Goal: Task Accomplishment & Management: Use online tool/utility

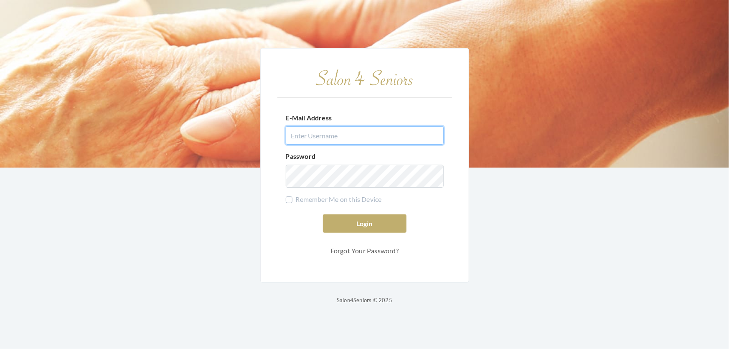
click at [342, 130] on input "E-Mail Address" at bounding box center [365, 135] width 158 height 18
type input "shemeka@live.com"
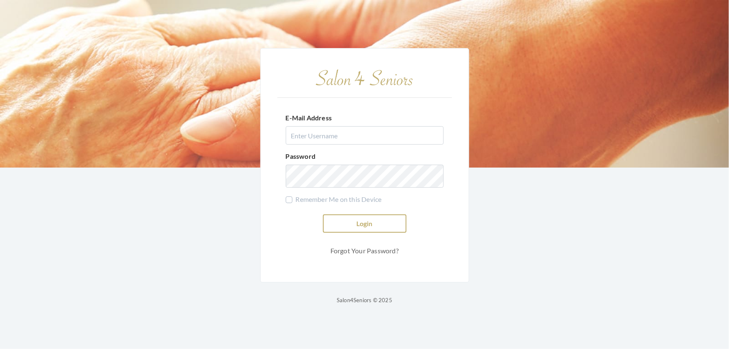
type input "shemekastephens@gmail.com"
click at [383, 214] on button "Login" at bounding box center [365, 223] width 84 height 18
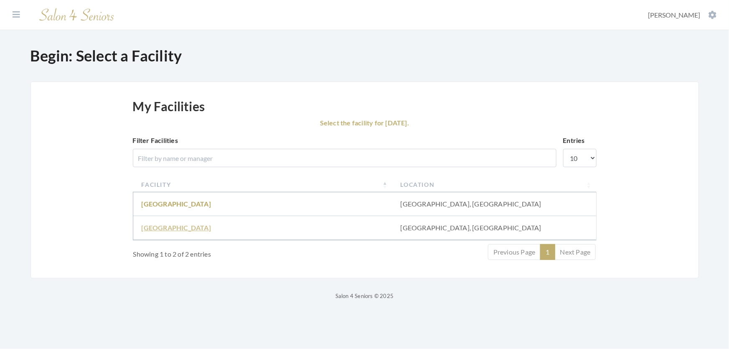
click at [155, 231] on link "Fair Haven" at bounding box center [176, 227] width 69 height 8
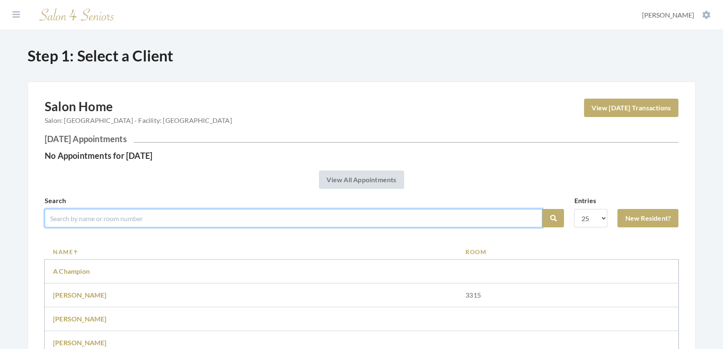
click at [164, 227] on input "search" at bounding box center [294, 218] width 498 height 18
type input "dot yester"
click at [542, 209] on button "Search" at bounding box center [553, 218] width 22 height 18
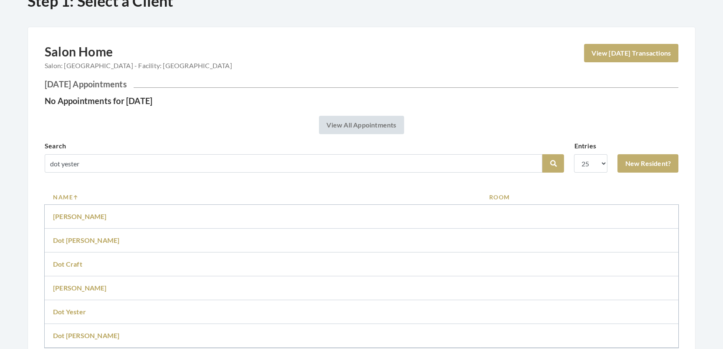
scroll to position [152, 0]
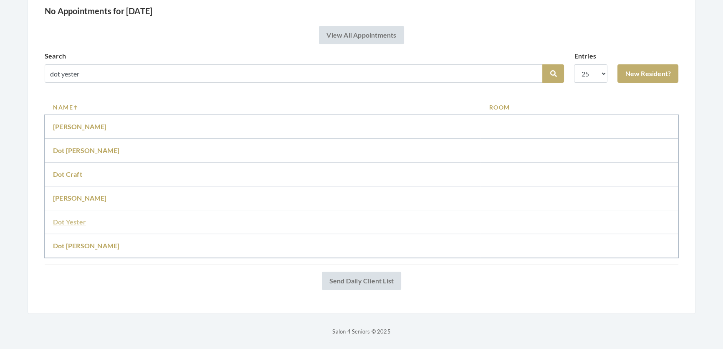
click at [74, 225] on link "Dot Yester" at bounding box center [69, 222] width 33 height 8
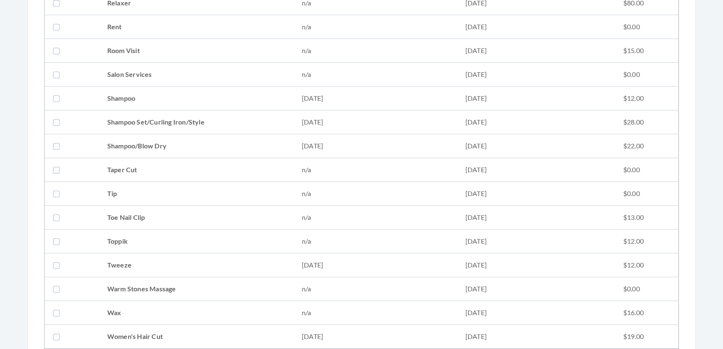
scroll to position [1101, 0]
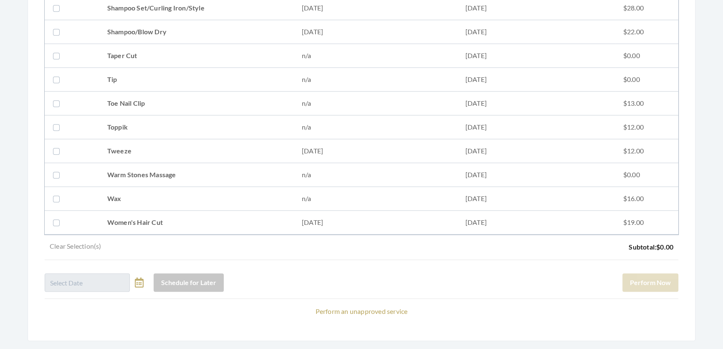
click at [75, 9] on td at bounding box center [72, 8] width 54 height 24
checkbox input "true"
click at [648, 279] on button "Perform Now" at bounding box center [651, 282] width 56 height 18
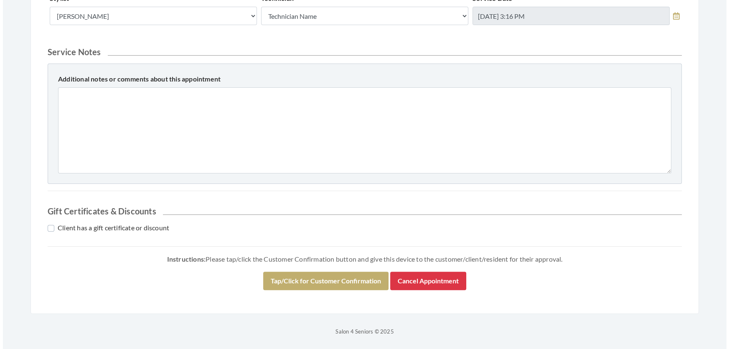
scroll to position [357, 0]
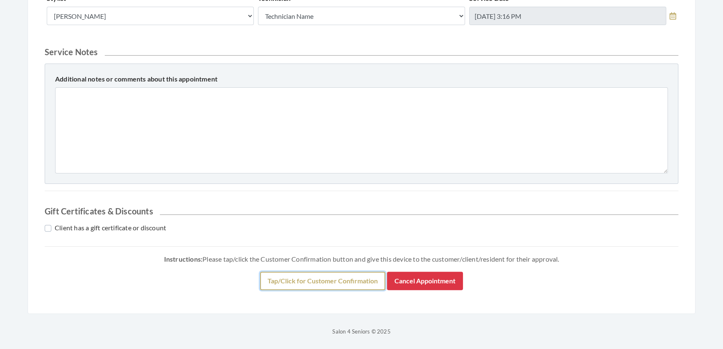
click at [347, 271] on button "Tap/Click for Customer Confirmation" at bounding box center [322, 280] width 125 height 18
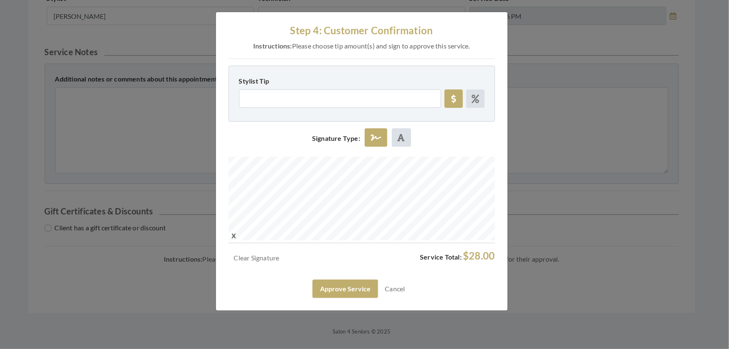
click at [324, 269] on div "Clear Signature Service Total: $28.00" at bounding box center [361, 260] width 266 height 20
click at [322, 298] on button "Approve Service" at bounding box center [345, 288] width 66 height 18
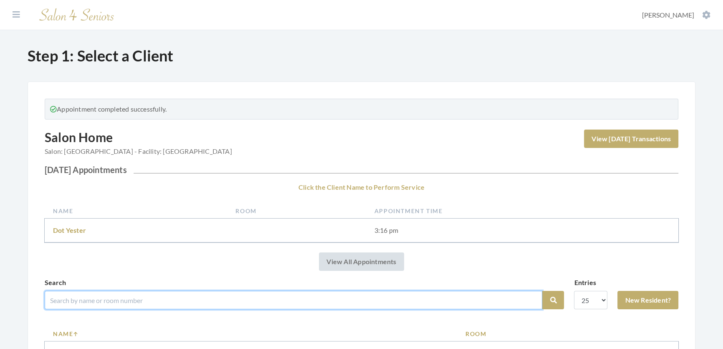
click at [68, 306] on input "search" at bounding box center [294, 300] width 498 height 18
type input "[PERSON_NAME]"
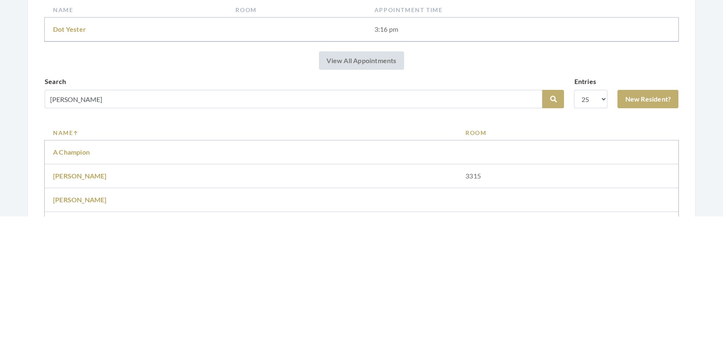
click at [601, 320] on td "3315" at bounding box center [567, 308] width 221 height 24
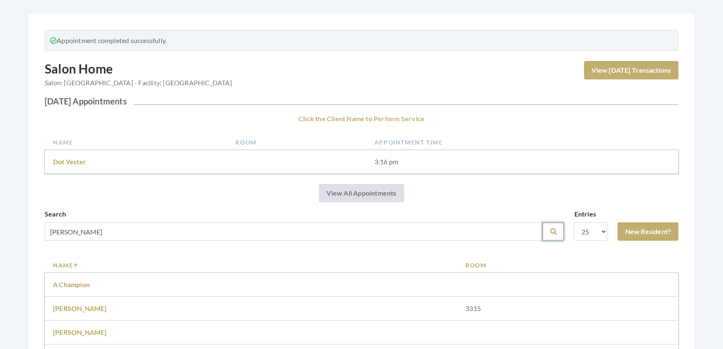
click at [543, 241] on button "Search" at bounding box center [553, 231] width 22 height 18
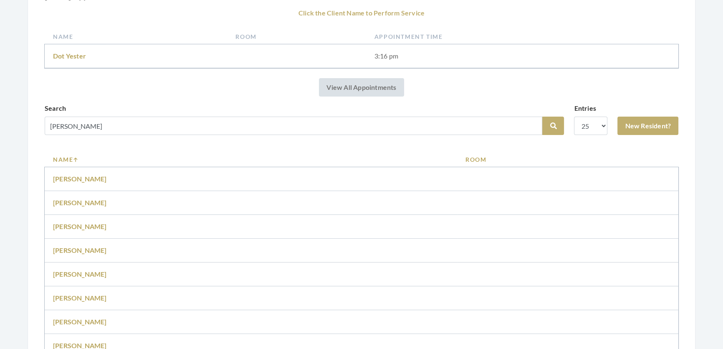
scroll to position [148, 0]
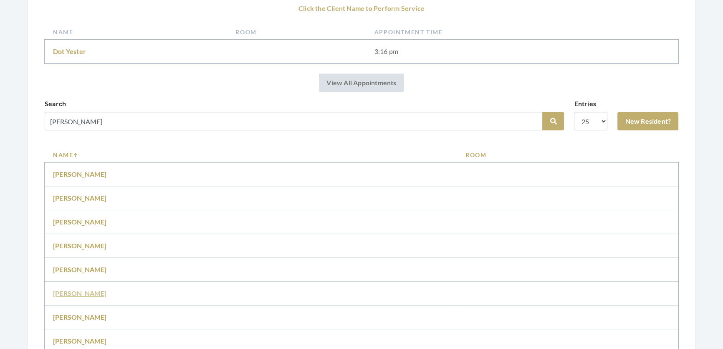
click at [81, 297] on link "[PERSON_NAME]" at bounding box center [80, 293] width 54 height 8
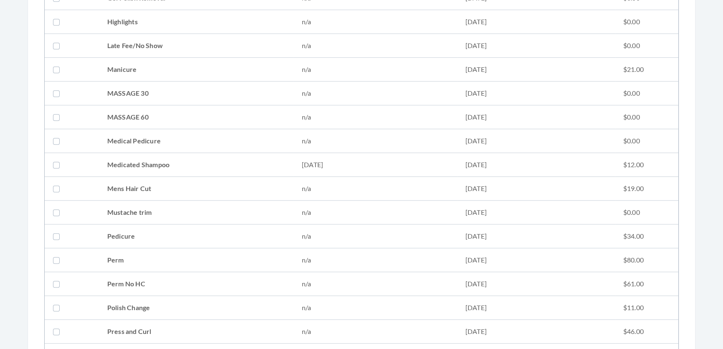
scroll to position [613, 0]
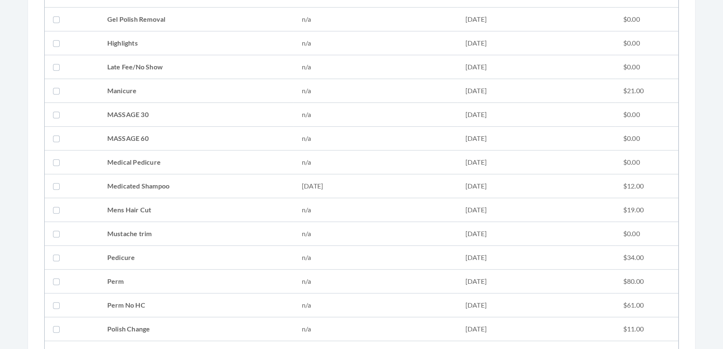
click at [114, 187] on td "Medicated Shampoo" at bounding box center [196, 186] width 195 height 24
checkbox input "true"
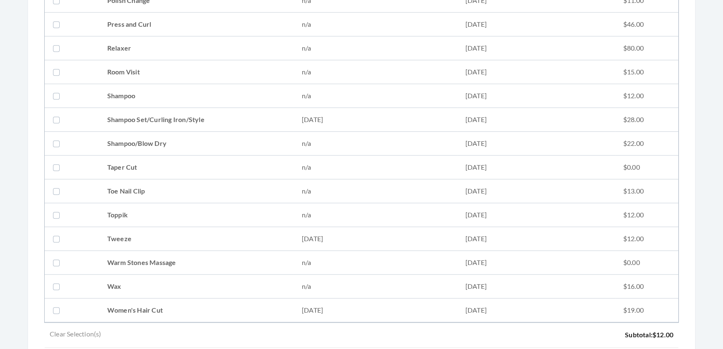
scroll to position [945, 0]
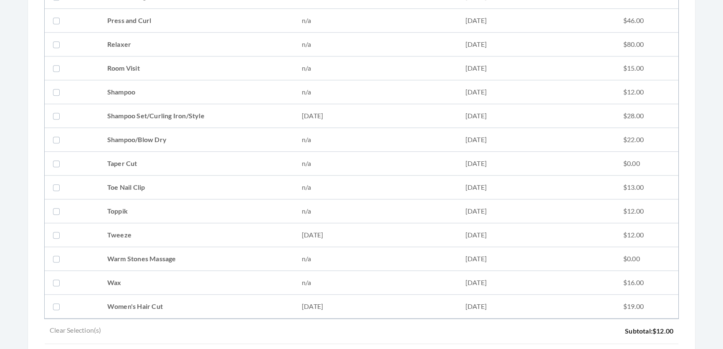
click at [115, 117] on td "Shampoo Set/Curling Iron/Style" at bounding box center [196, 116] width 195 height 24
checkbox input "true"
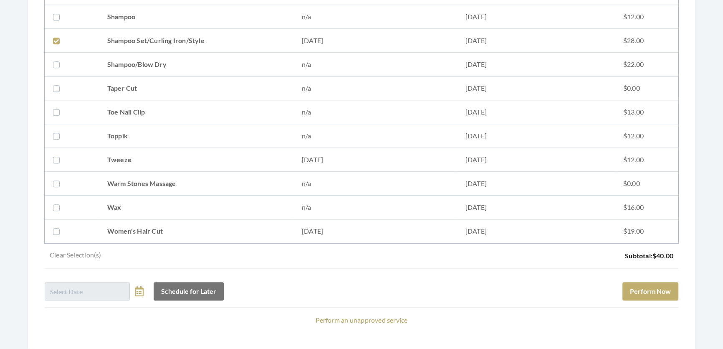
scroll to position [1068, 0]
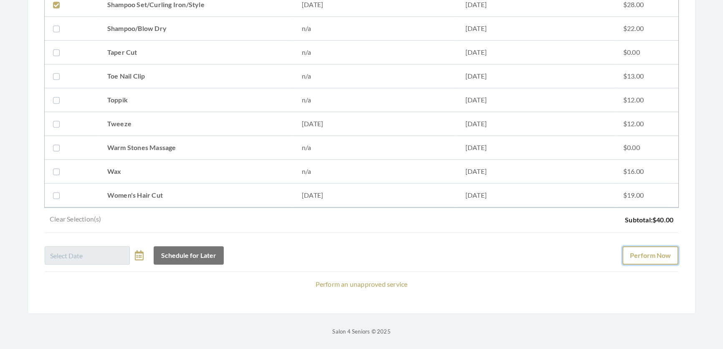
click at [626, 252] on button "Perform Now" at bounding box center [651, 255] width 56 height 18
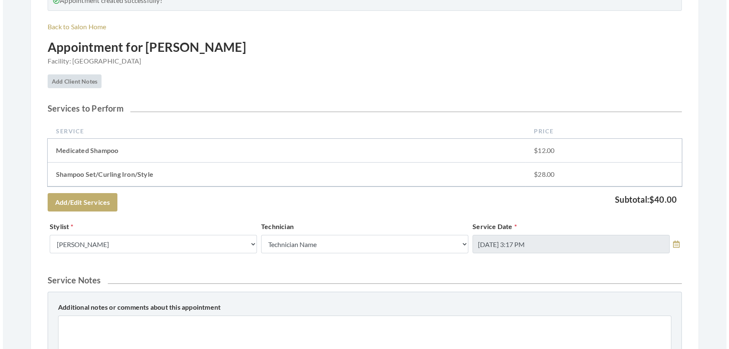
scroll to position [381, 0]
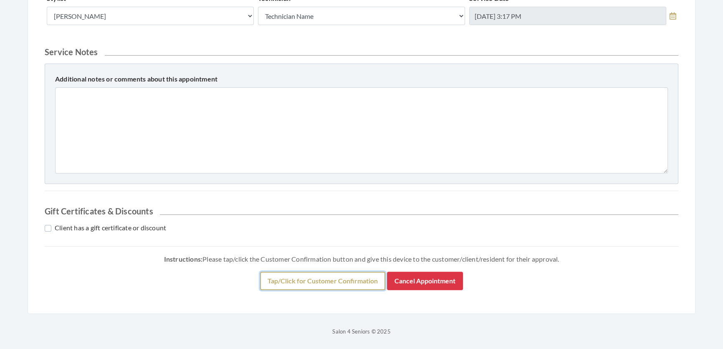
click at [323, 278] on button "Tap/Click for Customer Confirmation" at bounding box center [322, 280] width 125 height 18
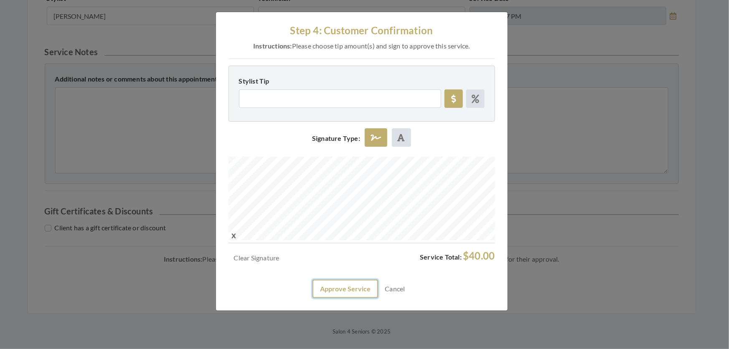
click at [332, 298] on button "Approve Service" at bounding box center [345, 288] width 66 height 18
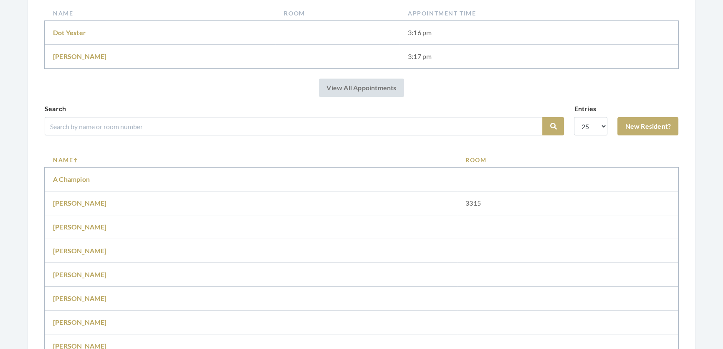
scroll to position [203, 0]
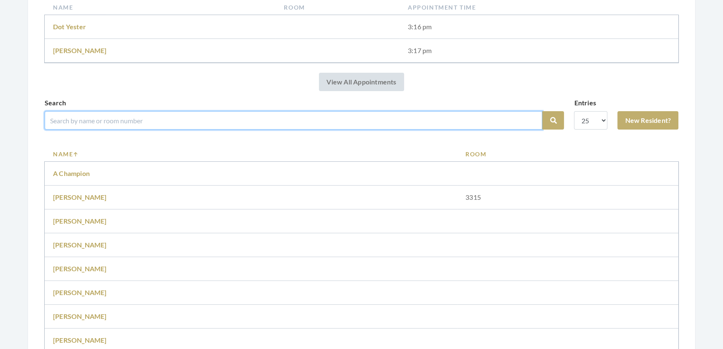
click at [89, 129] on input "search" at bounding box center [294, 120] width 498 height 18
type input "lisa jones"
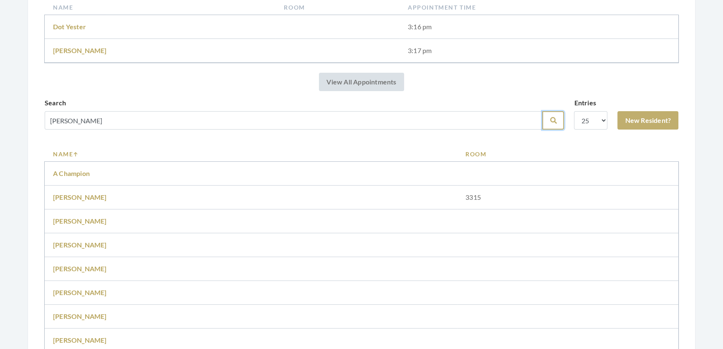
click at [550, 124] on icon "submit" at bounding box center [553, 120] width 7 height 7
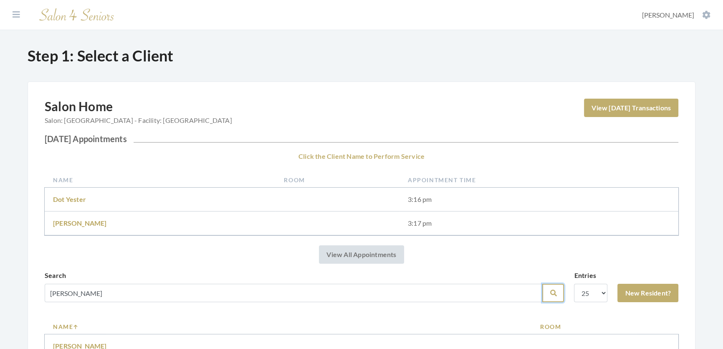
click at [543, 302] on button "Search" at bounding box center [553, 293] width 22 height 18
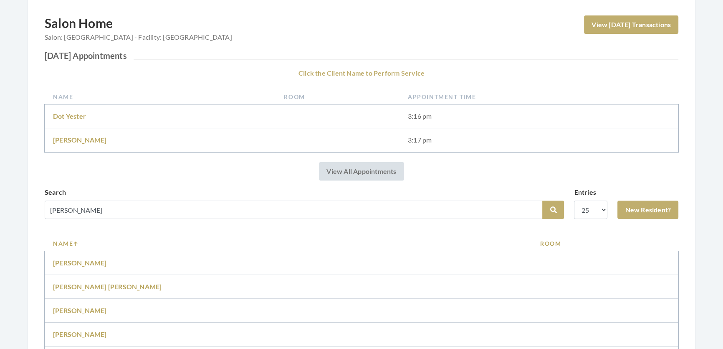
scroll to position [228, 0]
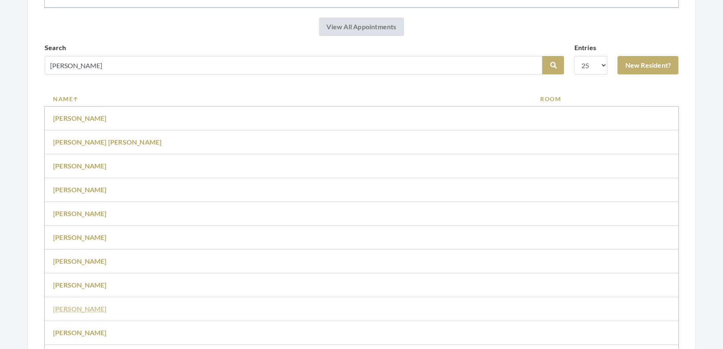
click at [58, 312] on link "[PERSON_NAME]" at bounding box center [80, 308] width 54 height 8
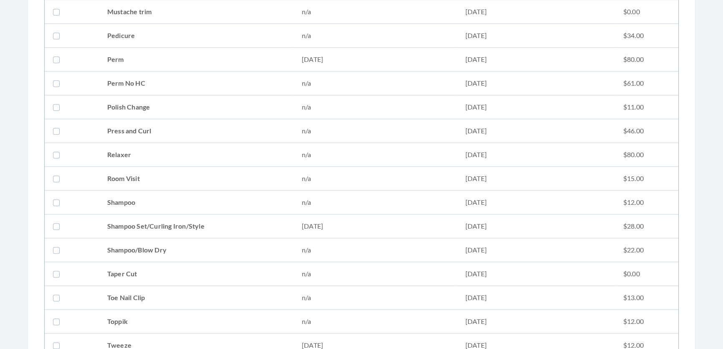
click at [91, 228] on td at bounding box center [72, 226] width 54 height 24
checkbox input "true"
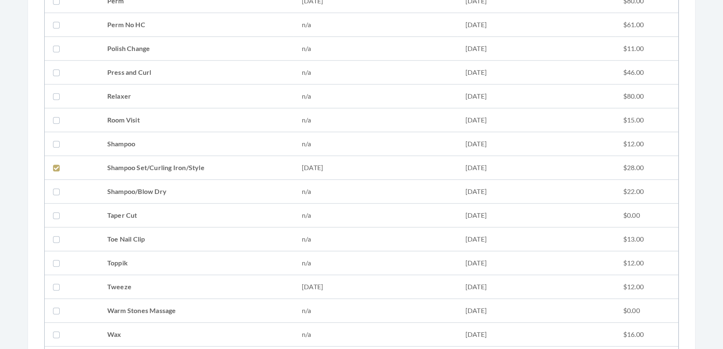
scroll to position [1068, 0]
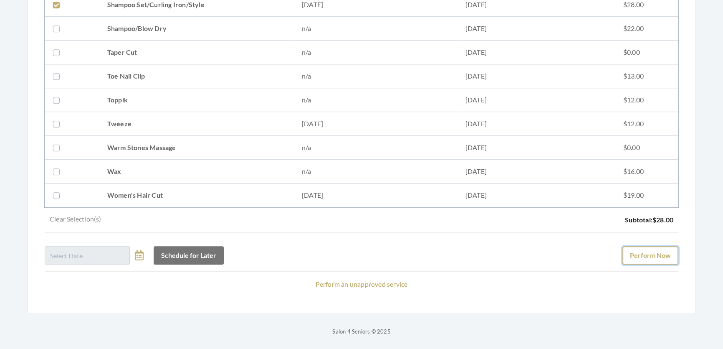
click at [647, 253] on button "Perform Now" at bounding box center [651, 255] width 56 height 18
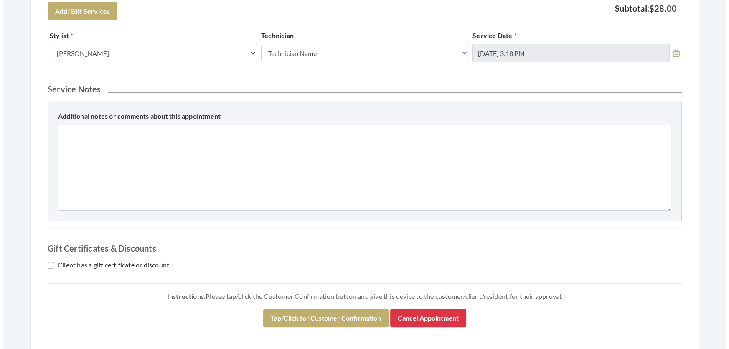
scroll to position [357, 0]
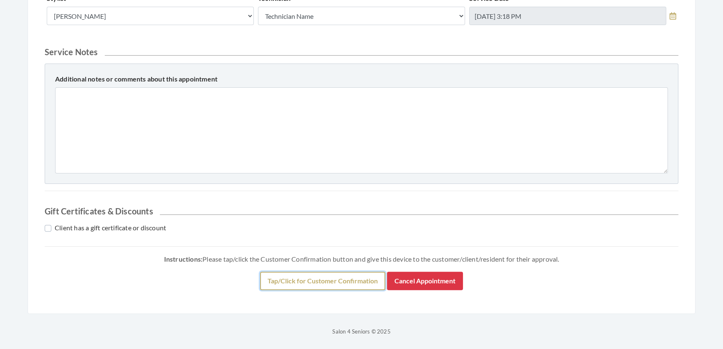
click at [367, 284] on button "Tap/Click for Customer Confirmation" at bounding box center [322, 280] width 125 height 18
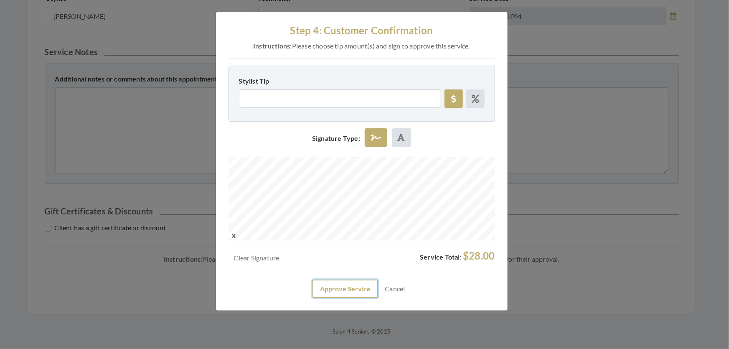
click at [339, 298] on button "Approve Service" at bounding box center [345, 288] width 66 height 18
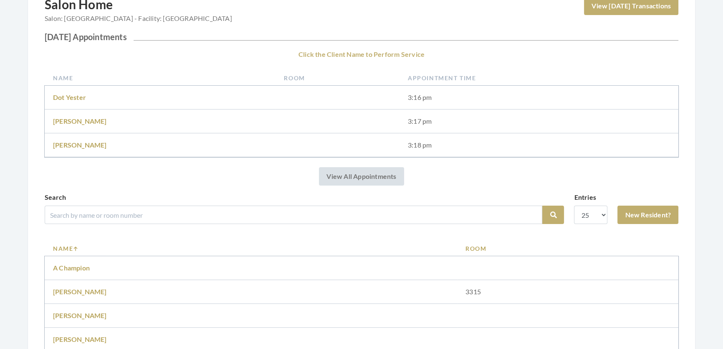
scroll to position [190, 0]
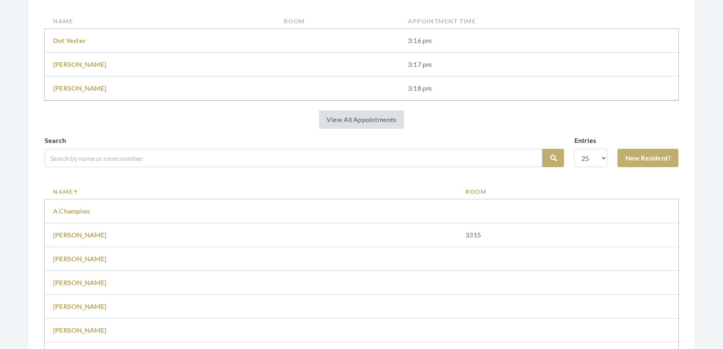
click at [136, 155] on div "Search" at bounding box center [294, 151] width 498 height 32
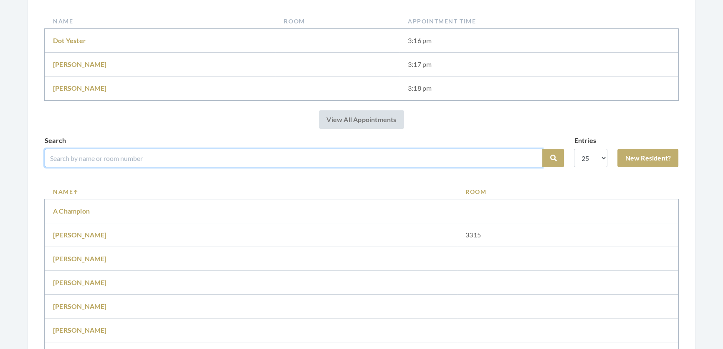
click at [138, 164] on input "search" at bounding box center [294, 158] width 498 height 18
type input "[PERSON_NAME]"
click at [542, 149] on button "Search" at bounding box center [553, 158] width 22 height 18
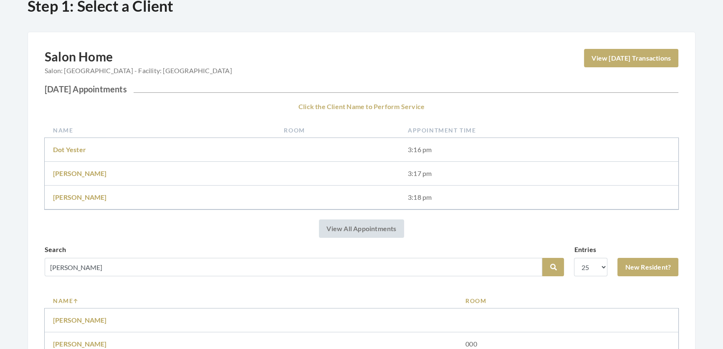
scroll to position [152, 0]
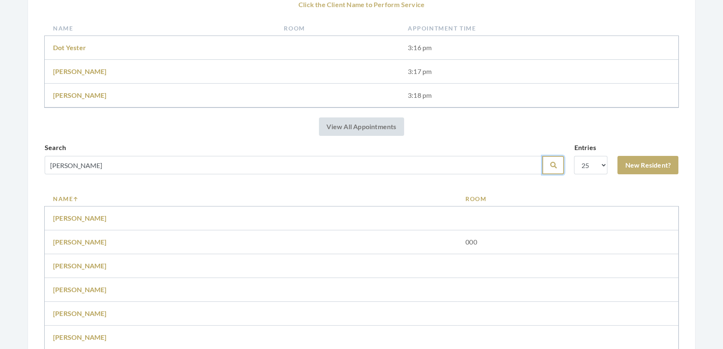
click at [542, 174] on button "Search" at bounding box center [553, 165] width 22 height 18
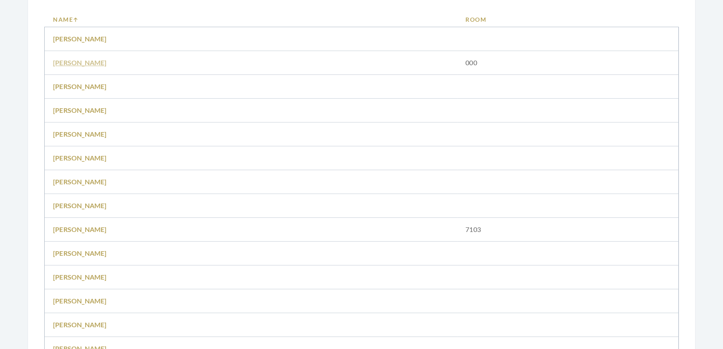
scroll to position [342, 0]
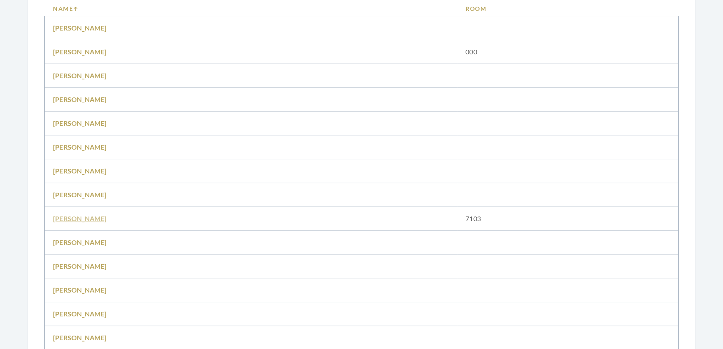
click at [80, 222] on link "Martha Anthony" at bounding box center [80, 218] width 54 height 8
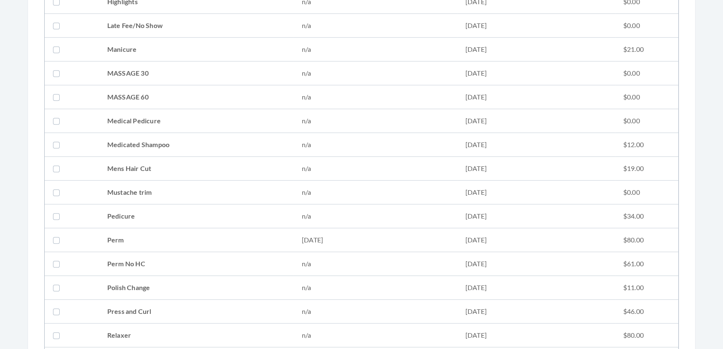
scroll to position [797, 0]
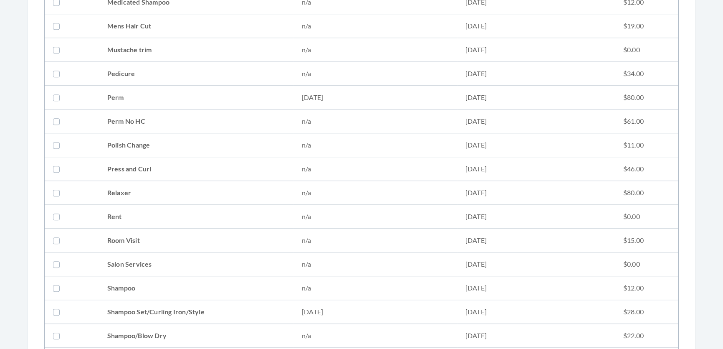
click at [219, 314] on td "Shampoo Set/Curling Iron/Style" at bounding box center [196, 312] width 195 height 24
checkbox input "true"
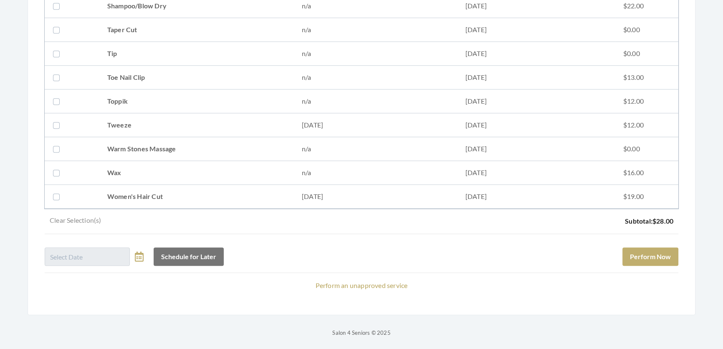
scroll to position [1139, 0]
click at [645, 249] on button "Perform Now" at bounding box center [651, 255] width 56 height 18
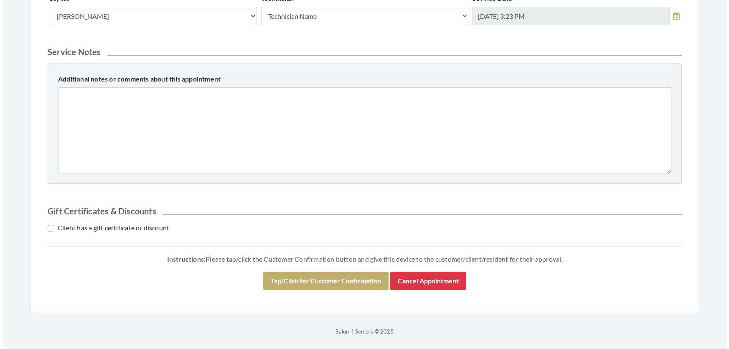
scroll to position [319, 0]
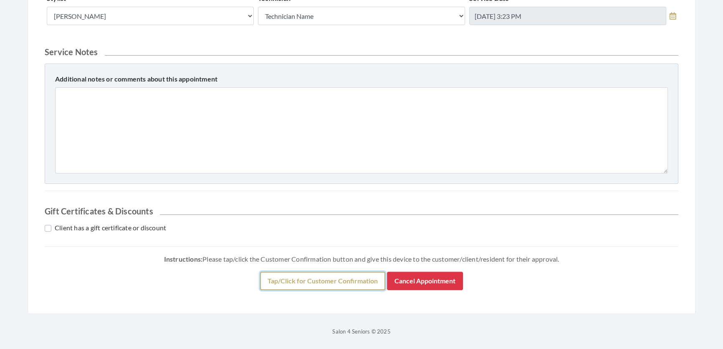
click at [333, 290] on button "Tap/Click for Customer Confirmation" at bounding box center [322, 280] width 125 height 18
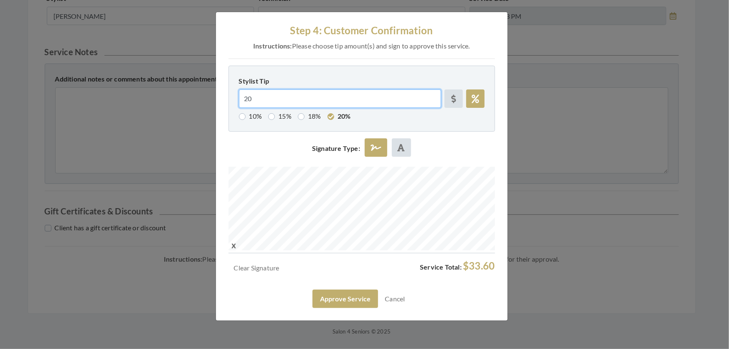
drag, startPoint x: 299, startPoint y: 99, endPoint x: 204, endPoint y: 117, distance: 96.5
click at [209, 115] on div "Step 4: Customer Confirmation Instructions: Please choose tip amount(s) and sig…" at bounding box center [364, 174] width 729 height 349
radio input "false"
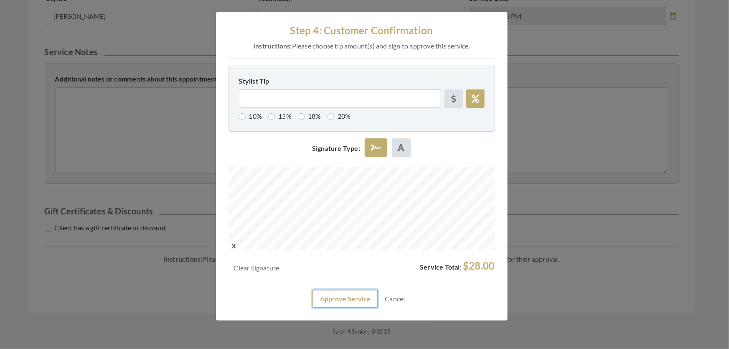
click at [355, 308] on button "Approve Service" at bounding box center [345, 298] width 66 height 18
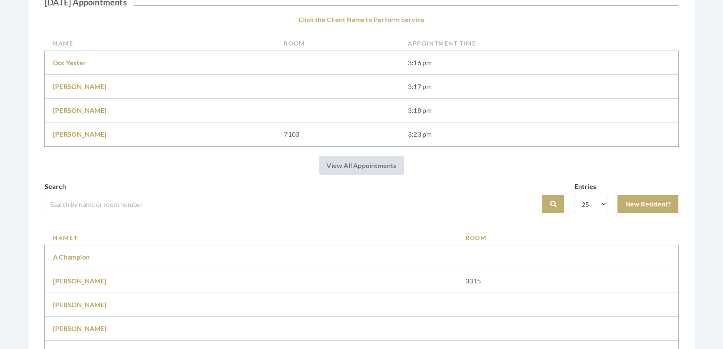
scroll to position [190, 0]
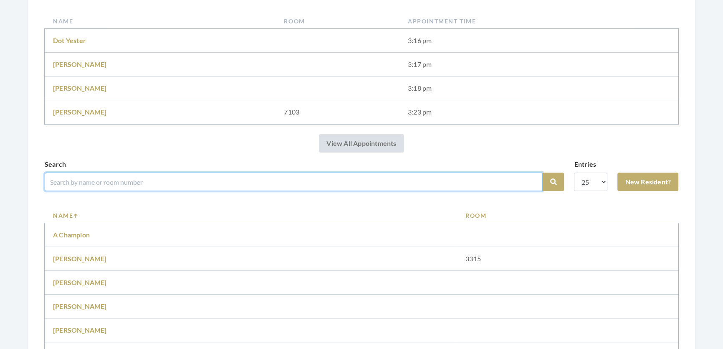
click at [145, 181] on input "search" at bounding box center [294, 181] width 498 height 18
type input "[PERSON_NAME]"
click at [542, 172] on button "Search" at bounding box center [553, 181] width 22 height 18
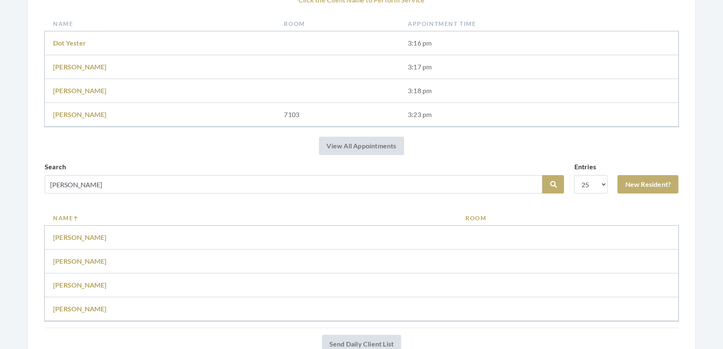
scroll to position [239, 0]
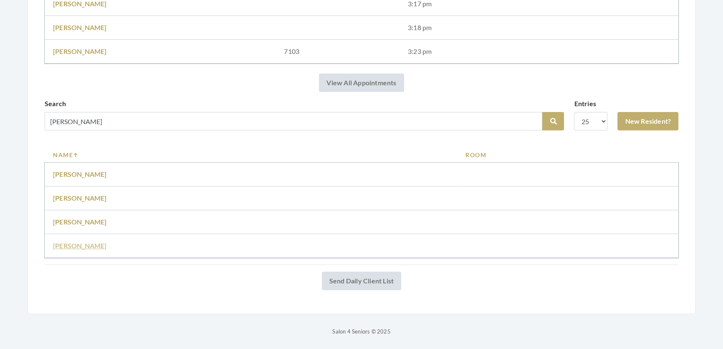
click at [63, 241] on link "[PERSON_NAME]" at bounding box center [80, 245] width 54 height 8
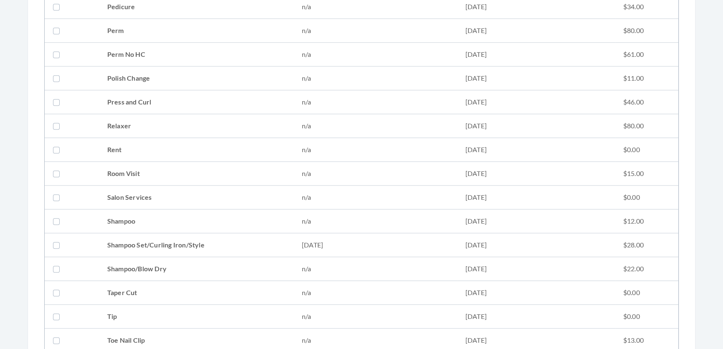
scroll to position [987, 0]
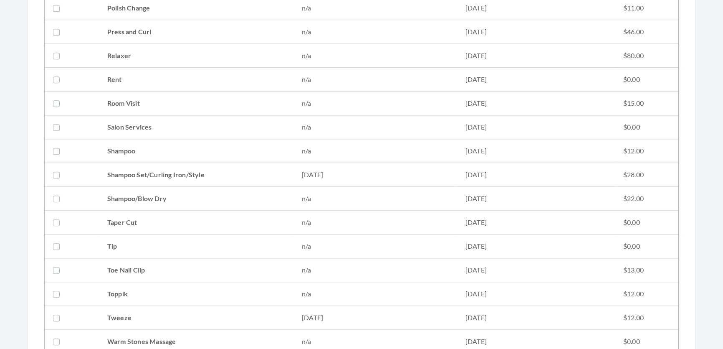
click at [75, 177] on td at bounding box center [72, 175] width 54 height 24
checkbox input "true"
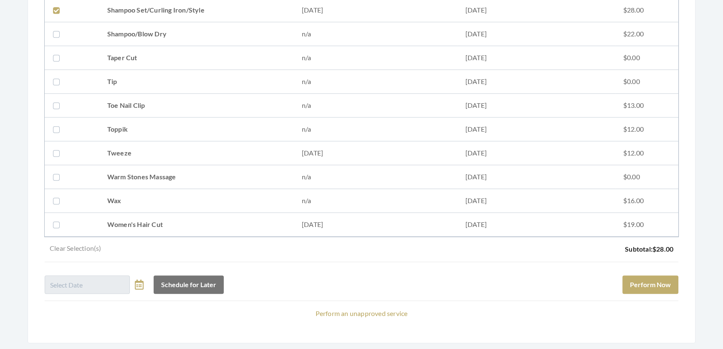
scroll to position [1193, 0]
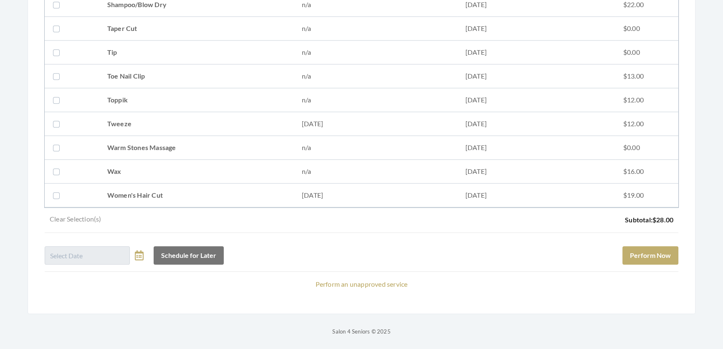
click at [111, 183] on td "Women's Hair Cut" at bounding box center [196, 195] width 195 height 24
checkbox input "true"
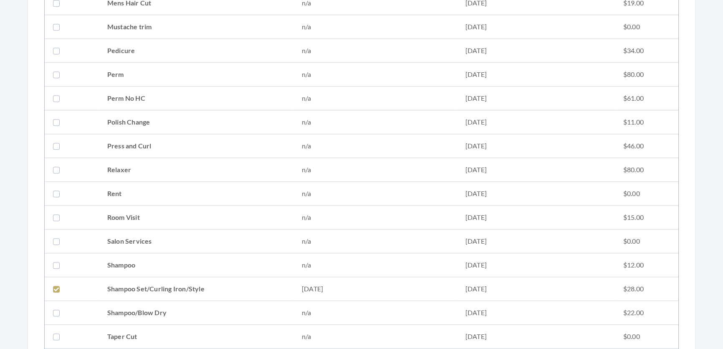
scroll to position [1101, 0]
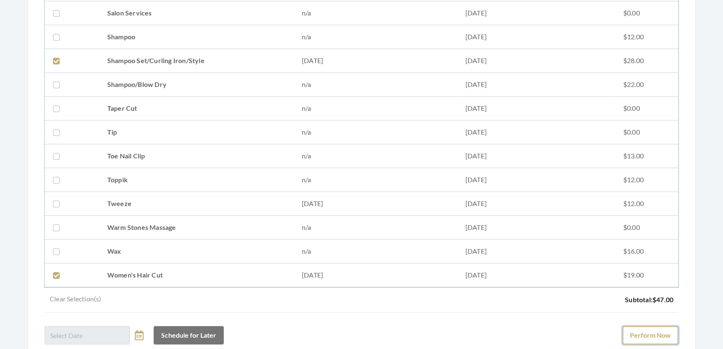
click at [639, 336] on button "Perform Now" at bounding box center [651, 335] width 56 height 18
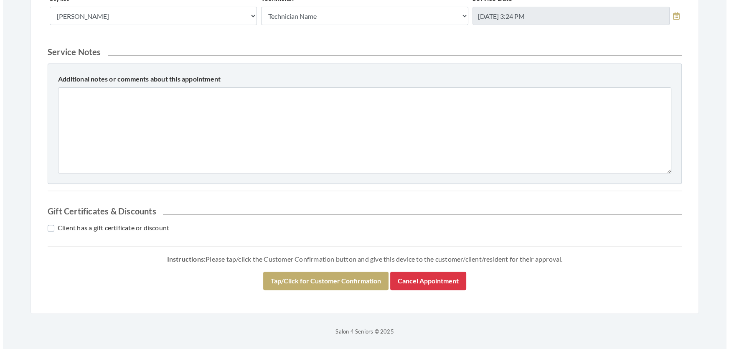
scroll to position [435, 0]
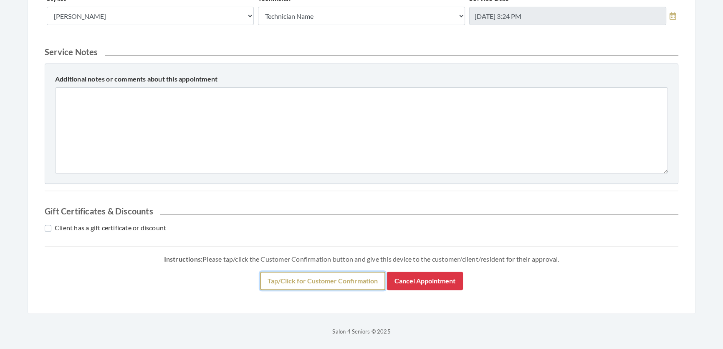
click at [292, 289] on button "Tap/Click for Customer Confirmation" at bounding box center [322, 280] width 125 height 18
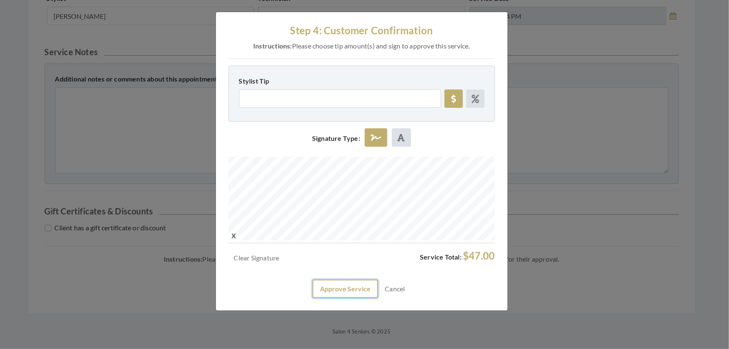
click at [344, 298] on button "Approve Service" at bounding box center [345, 288] width 66 height 18
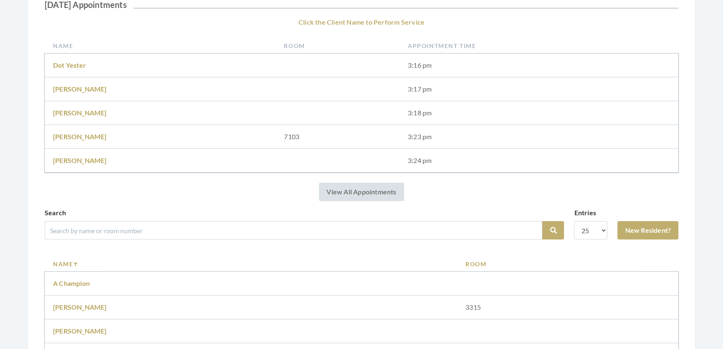
scroll to position [266, 0]
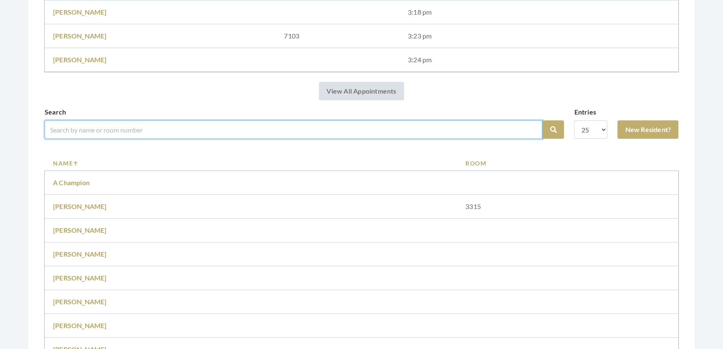
click at [176, 139] on input "search" at bounding box center [294, 129] width 498 height 18
type input "ivory"
click at [542, 120] on button "Search" at bounding box center [553, 129] width 22 height 18
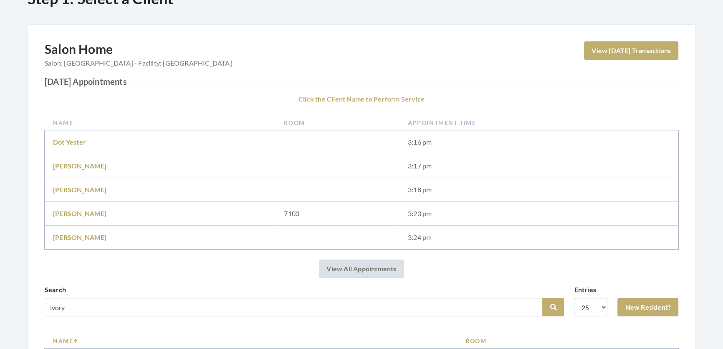
scroll to position [114, 0]
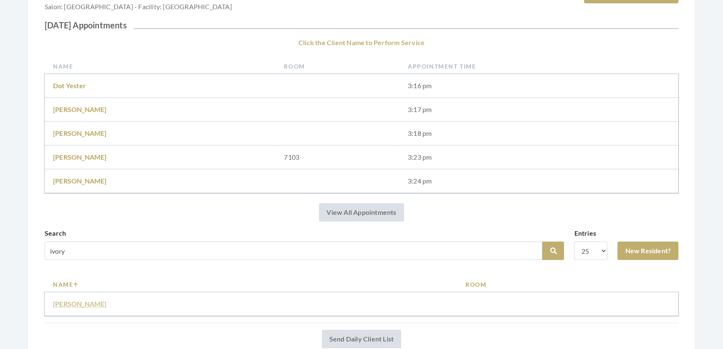
click at [88, 307] on link "Ivory Montray" at bounding box center [80, 303] width 54 height 8
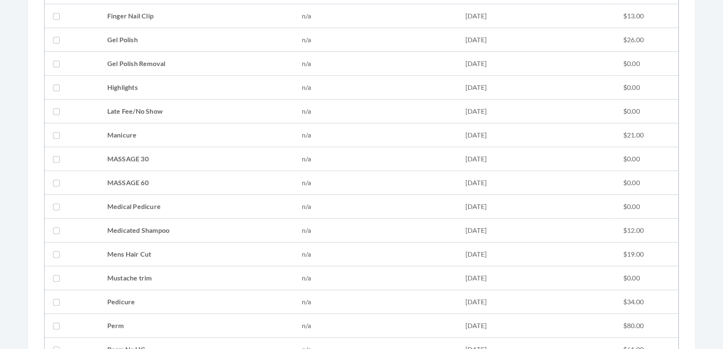
scroll to position [797, 0]
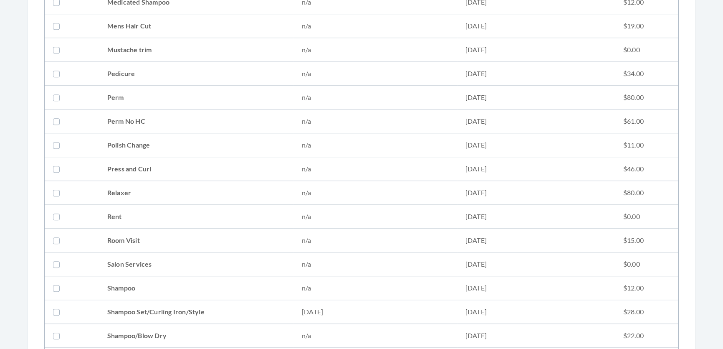
click at [184, 304] on td "Shampoo Set/Curling Iron/Style" at bounding box center [196, 312] width 195 height 24
checkbox input "true"
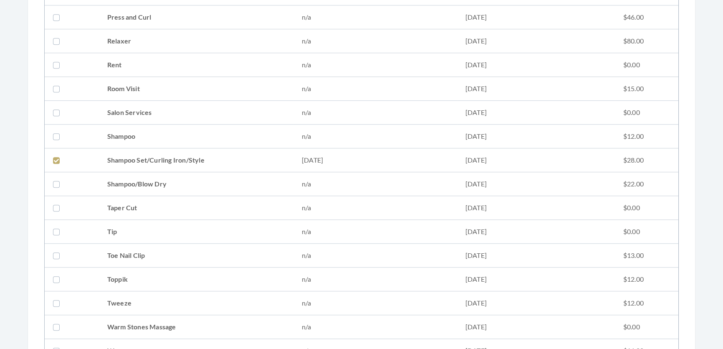
scroll to position [1063, 0]
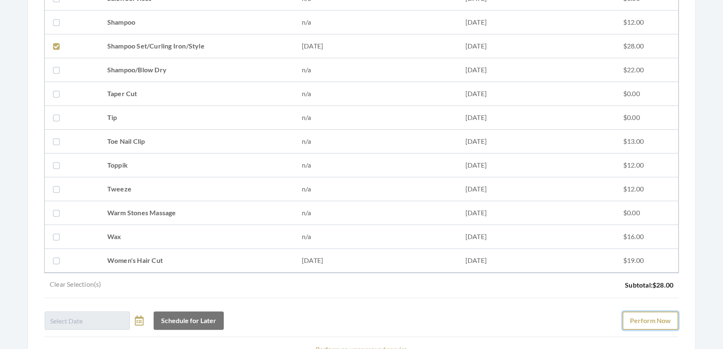
click at [640, 325] on button "Perform Now" at bounding box center [651, 320] width 56 height 18
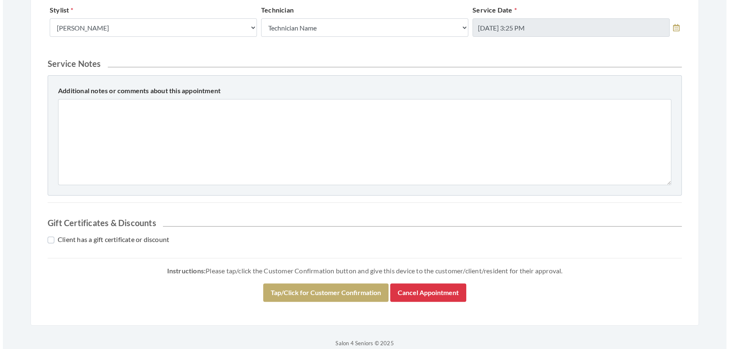
scroll to position [342, 0]
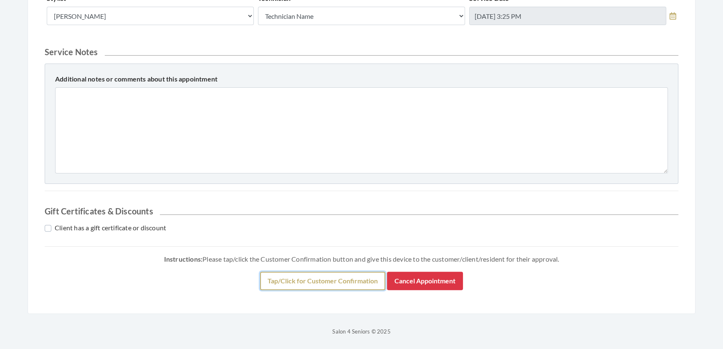
click at [294, 290] on button "Tap/Click for Customer Confirmation" at bounding box center [322, 280] width 125 height 18
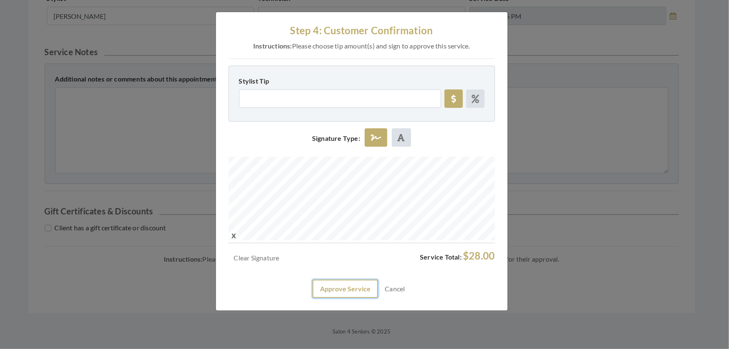
click at [325, 298] on button "Approve Service" at bounding box center [345, 288] width 66 height 18
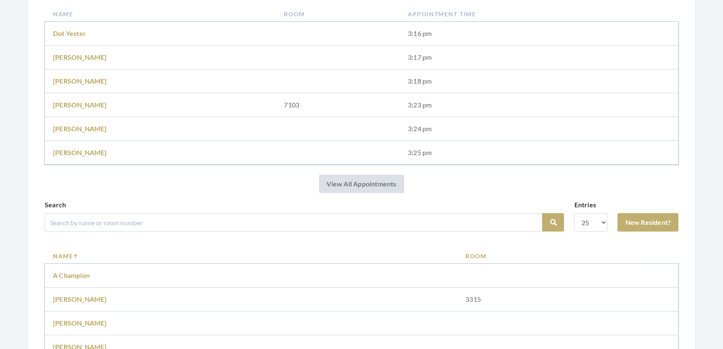
scroll to position [266, 0]
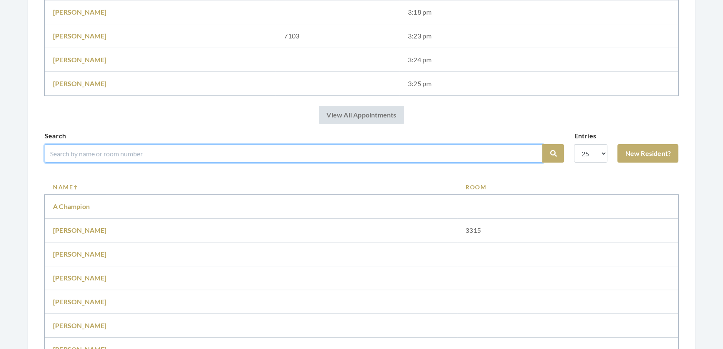
click at [150, 162] on input "search" at bounding box center [294, 153] width 498 height 18
type input "[PERSON_NAME]"
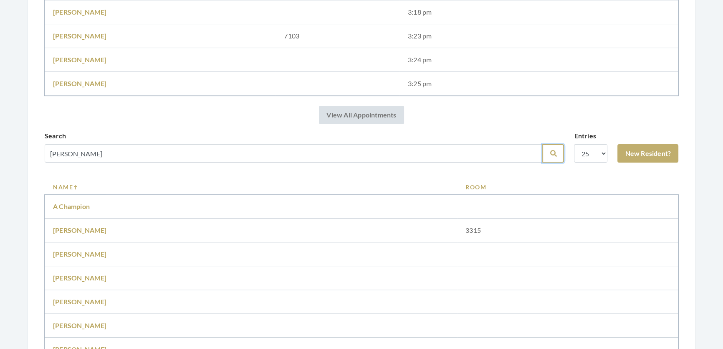
click at [542, 162] on button "Search" at bounding box center [553, 153] width 22 height 18
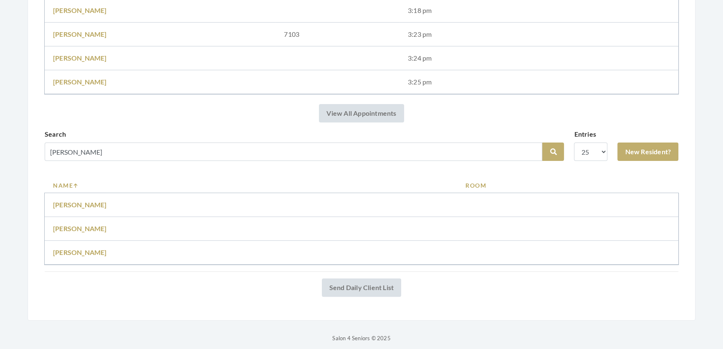
scroll to position [263, 0]
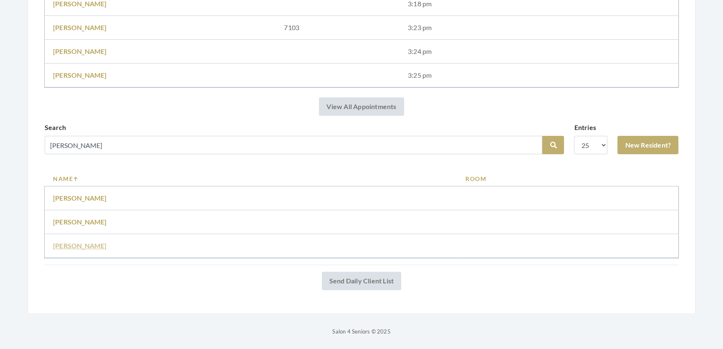
click at [95, 241] on link "[PERSON_NAME]" at bounding box center [80, 245] width 54 height 8
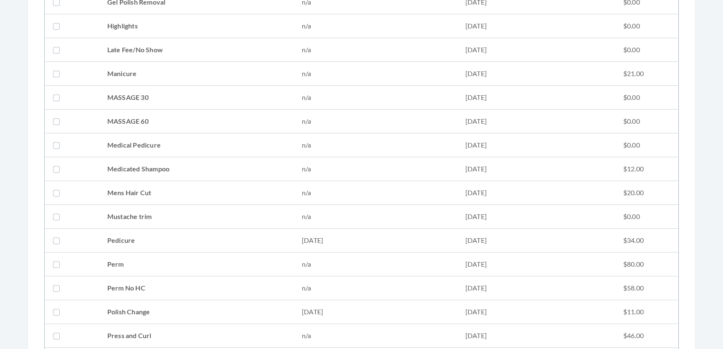
scroll to position [911, 0]
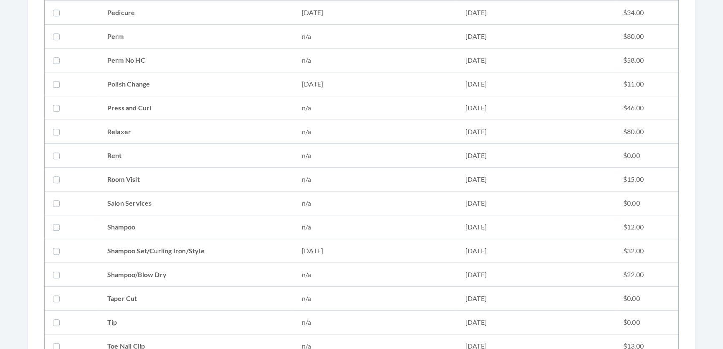
click at [106, 246] on td "Shampoo Set/Curling Iron/Style" at bounding box center [196, 251] width 195 height 24
checkbox input "true"
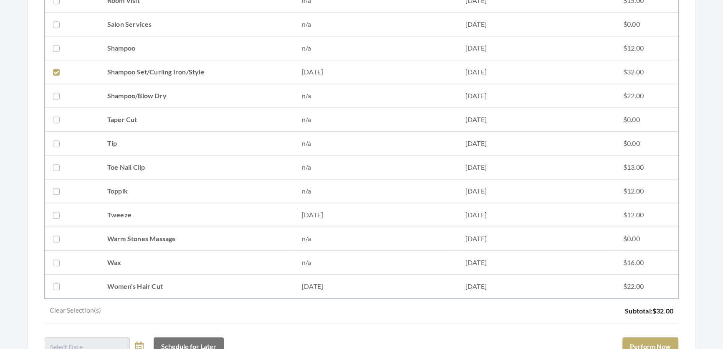
scroll to position [1177, 0]
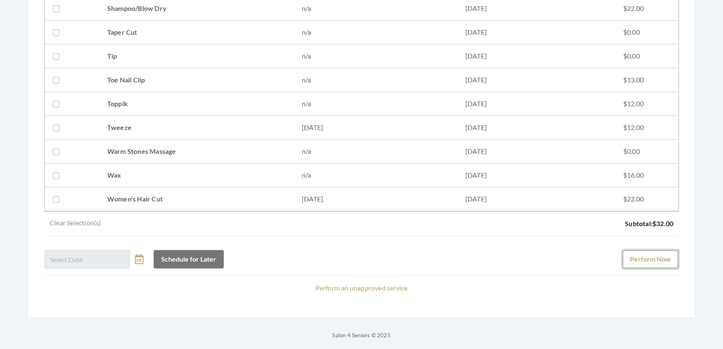
click at [654, 268] on button "Perform Now" at bounding box center [651, 259] width 56 height 18
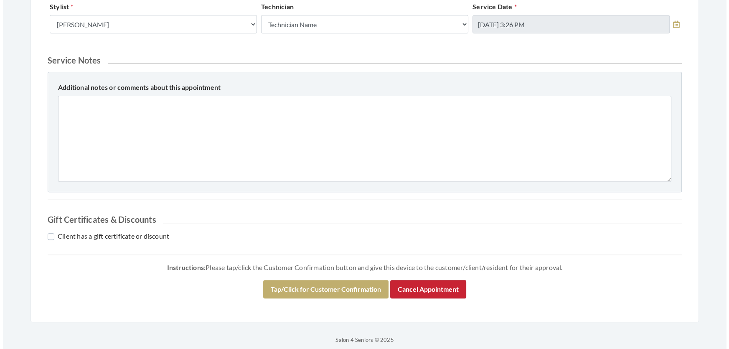
scroll to position [412, 0]
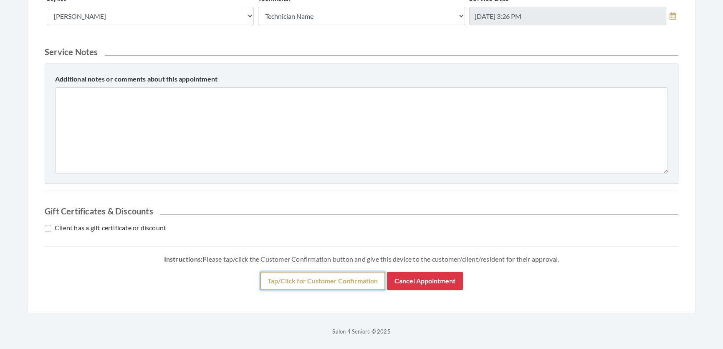
click at [361, 276] on button "Tap/Click for Customer Confirmation" at bounding box center [322, 280] width 125 height 18
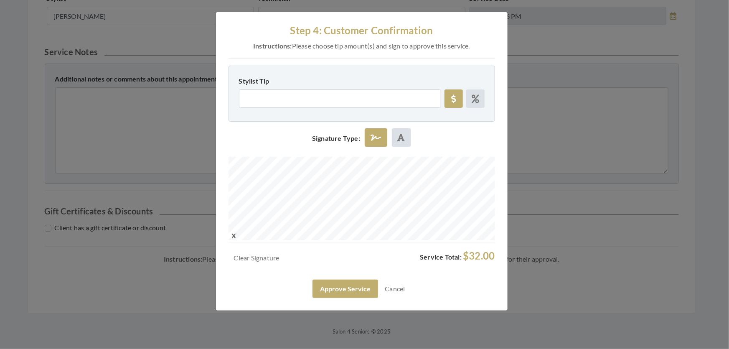
click at [342, 310] on div "Step 4: Customer Confirmation Instructions: Please choose tip amount(s) and sig…" at bounding box center [361, 161] width 291 height 298
click at [342, 298] on button "Approve Service" at bounding box center [345, 288] width 66 height 18
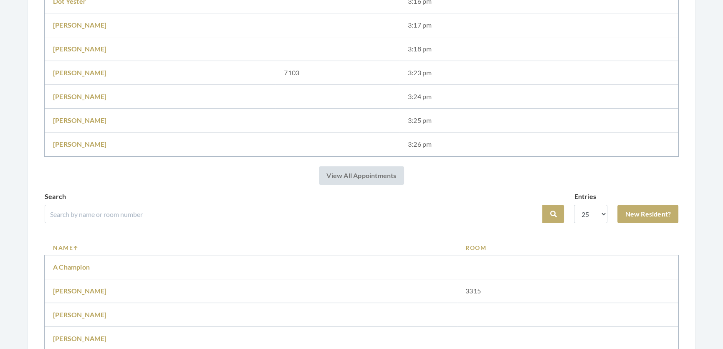
scroll to position [304, 0]
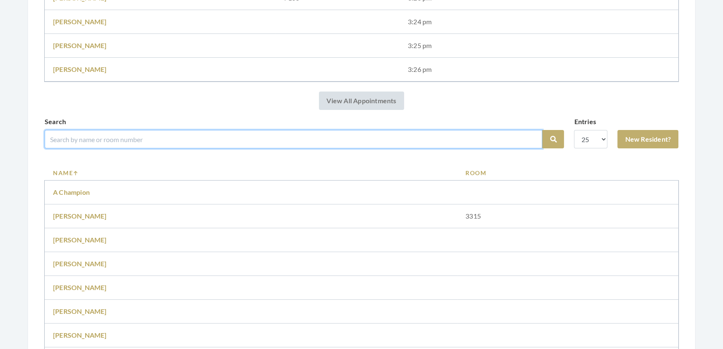
click at [145, 148] on input "search" at bounding box center [294, 139] width 498 height 18
type input "[PERSON_NAME]"
click at [542, 130] on button "Search" at bounding box center [553, 139] width 22 height 18
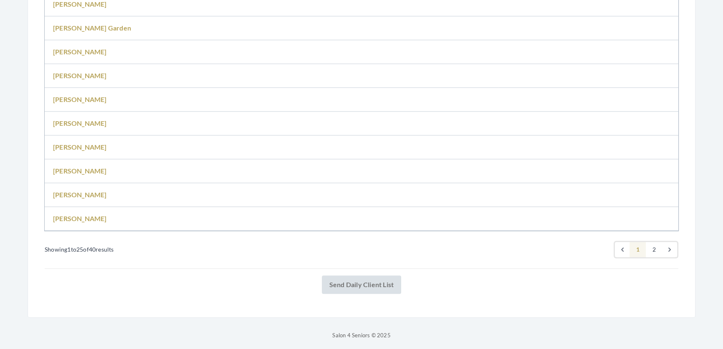
scroll to position [835, 0]
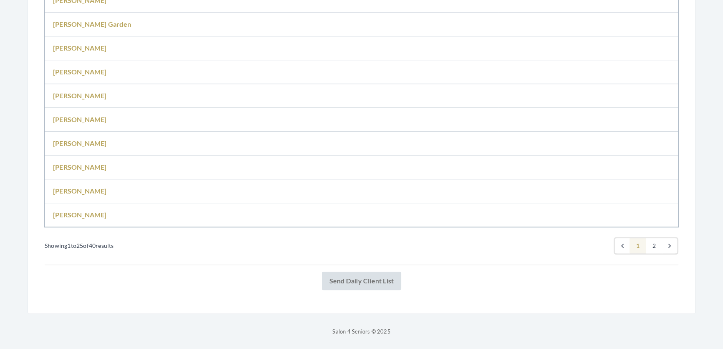
click at [85, 122] on td "[PERSON_NAME]" at bounding box center [271, 120] width 453 height 24
click at [85, 115] on link "[PERSON_NAME]" at bounding box center [80, 119] width 54 height 8
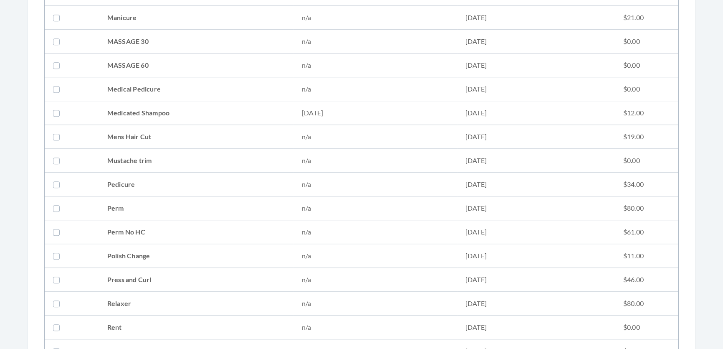
scroll to position [873, 0]
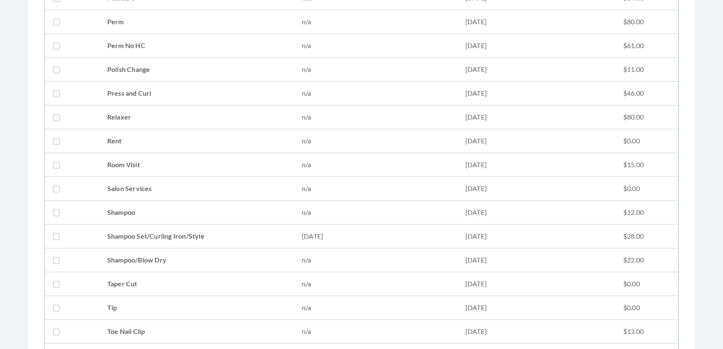
click at [94, 220] on td at bounding box center [72, 212] width 54 height 24
checkbox input "false"
click at [91, 234] on td at bounding box center [72, 236] width 54 height 24
checkbox input "true"
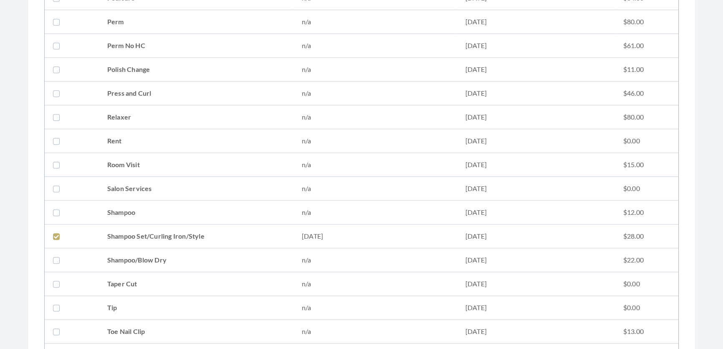
scroll to position [1139, 0]
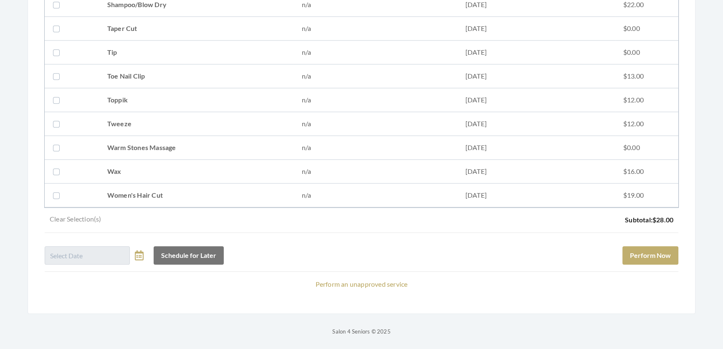
drag, startPoint x: 104, startPoint y: 113, endPoint x: 269, endPoint y: 152, distance: 170.4
click at [104, 113] on td "Tweeze" at bounding box center [196, 124] width 195 height 24
checkbox input "true"
click at [656, 246] on button "Perform Now" at bounding box center [651, 255] width 56 height 18
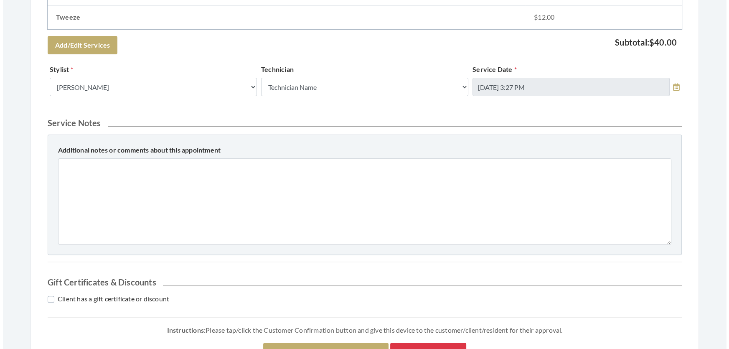
scroll to position [381, 0]
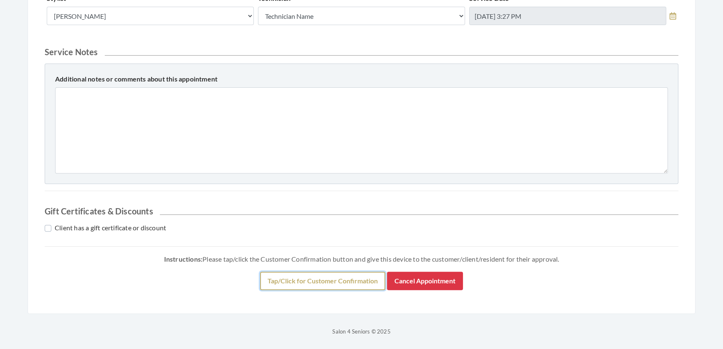
click at [300, 275] on button "Tap/Click for Customer Confirmation" at bounding box center [322, 280] width 125 height 18
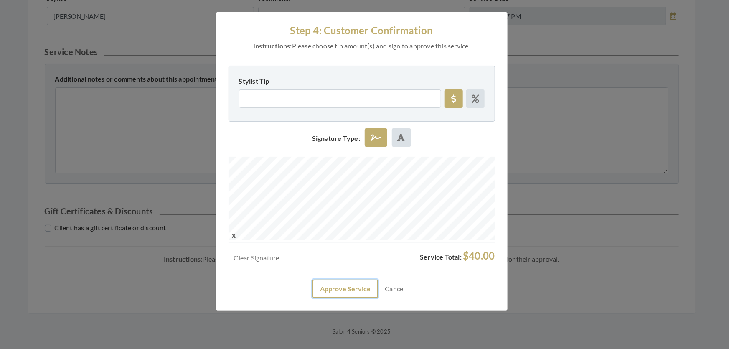
click at [352, 298] on button "Approve Service" at bounding box center [345, 288] width 66 height 18
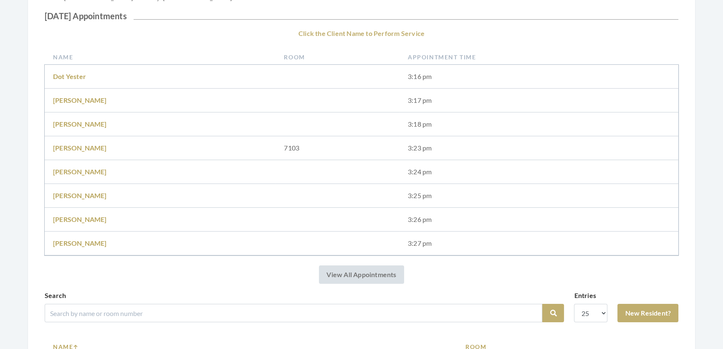
scroll to position [228, 0]
